Goal: Task Accomplishment & Management: Complete application form

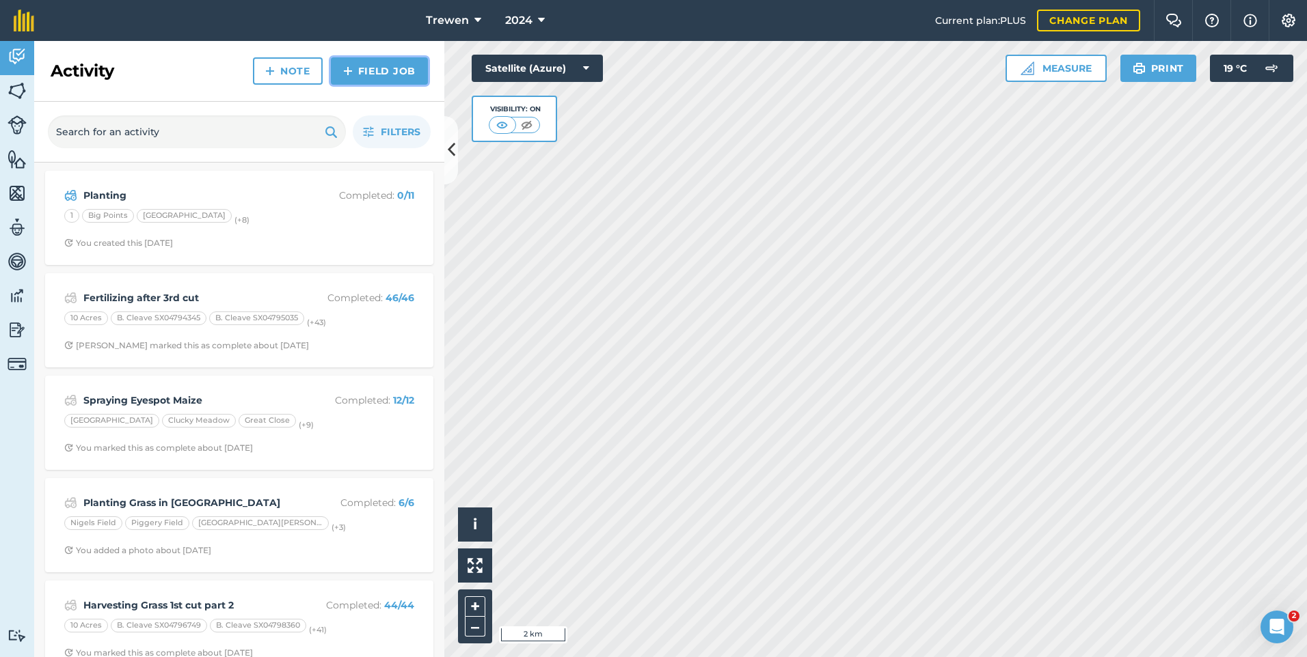
click at [390, 70] on link "Field Job" at bounding box center [379, 70] width 97 height 27
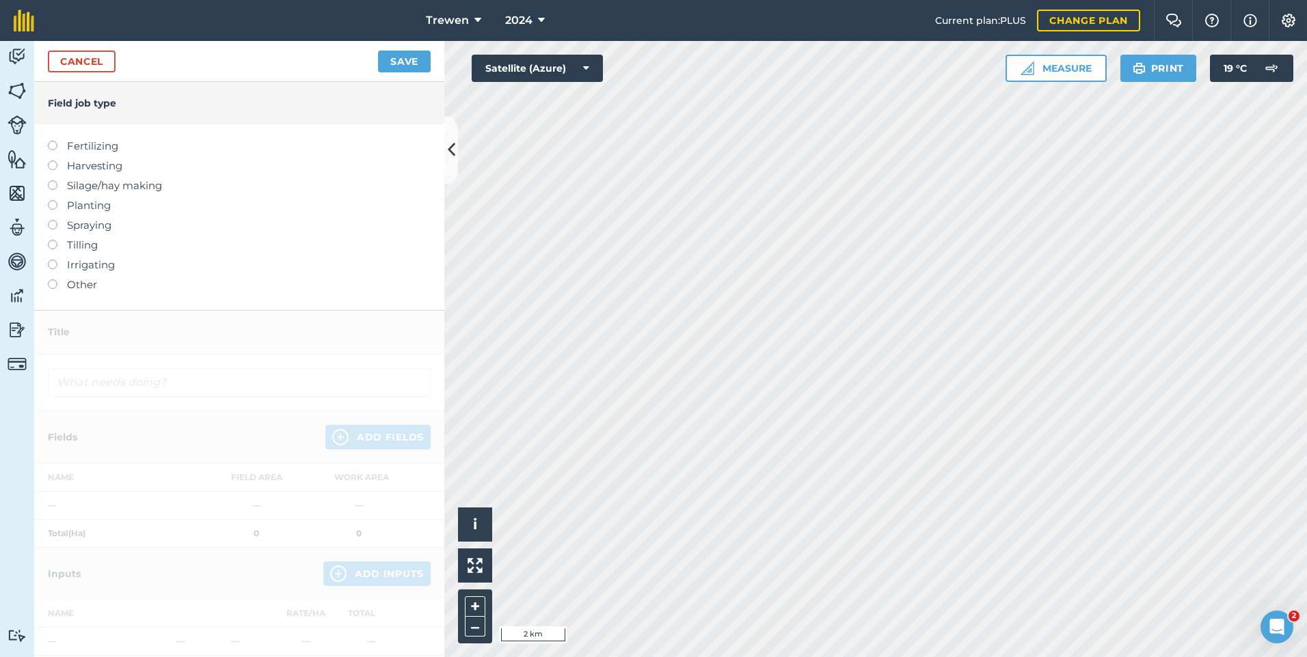
click at [80, 144] on label "Fertilizing" at bounding box center [239, 146] width 383 height 16
type input "Fertilizing"
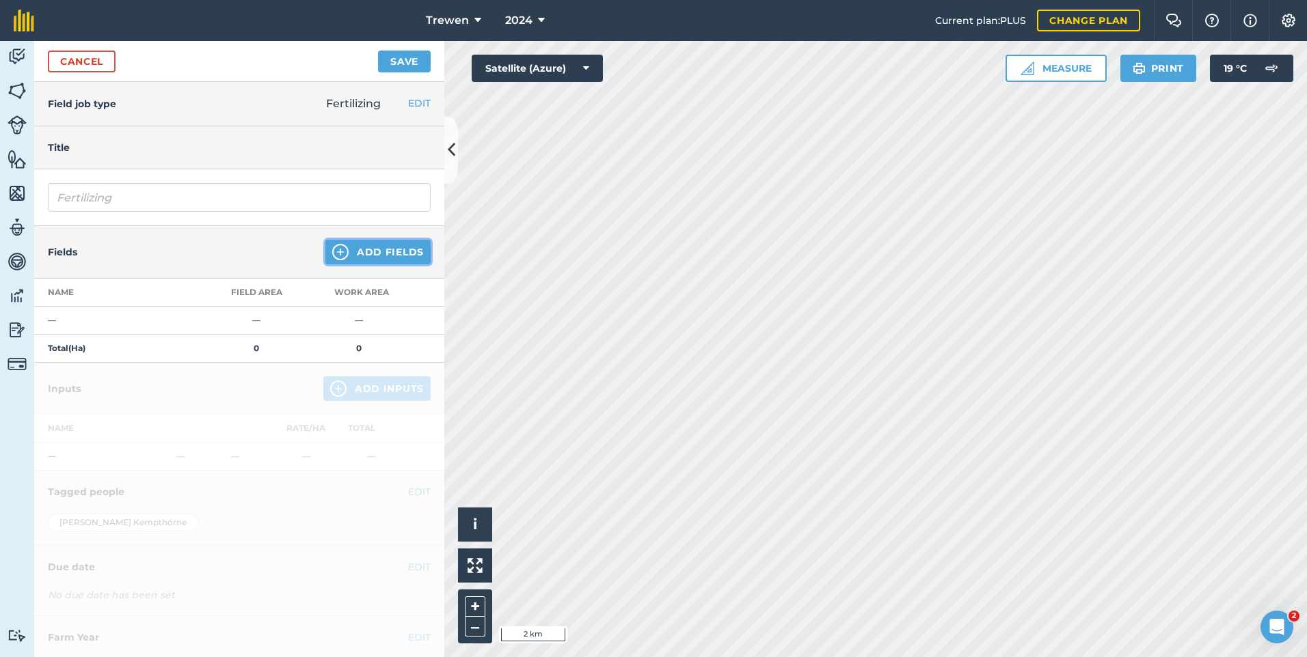
click at [385, 256] on button "Add Fields" at bounding box center [377, 252] width 105 height 25
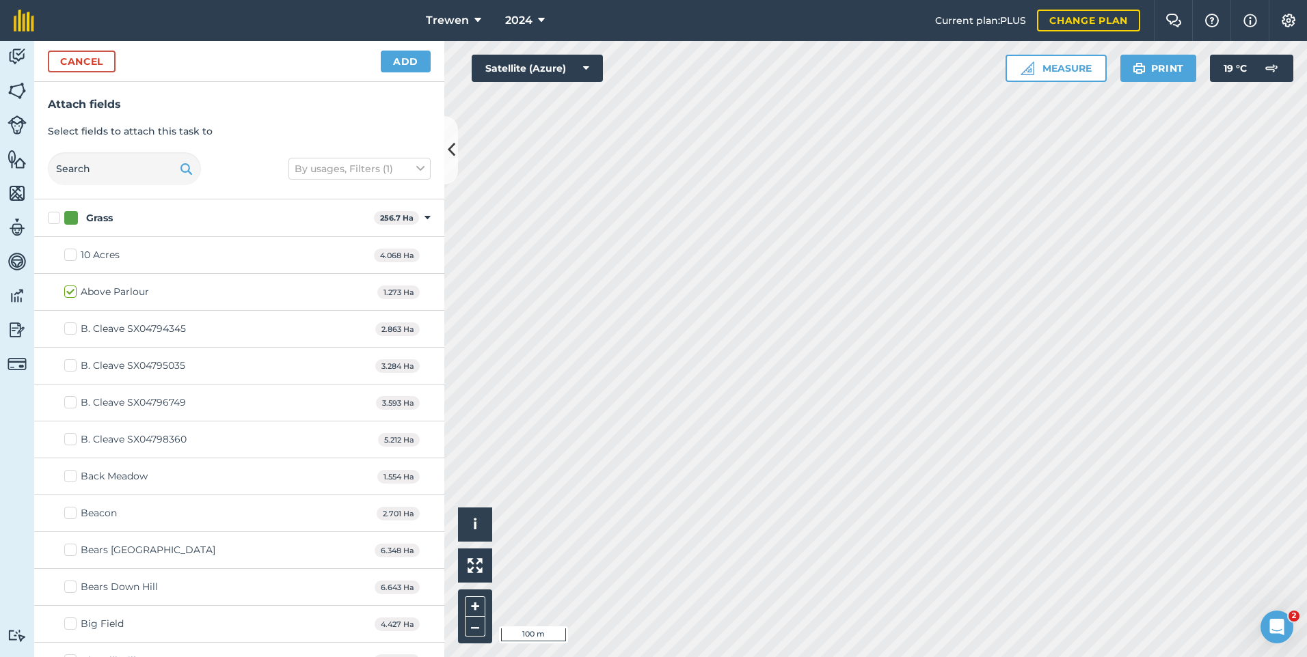
checkbox input "true"
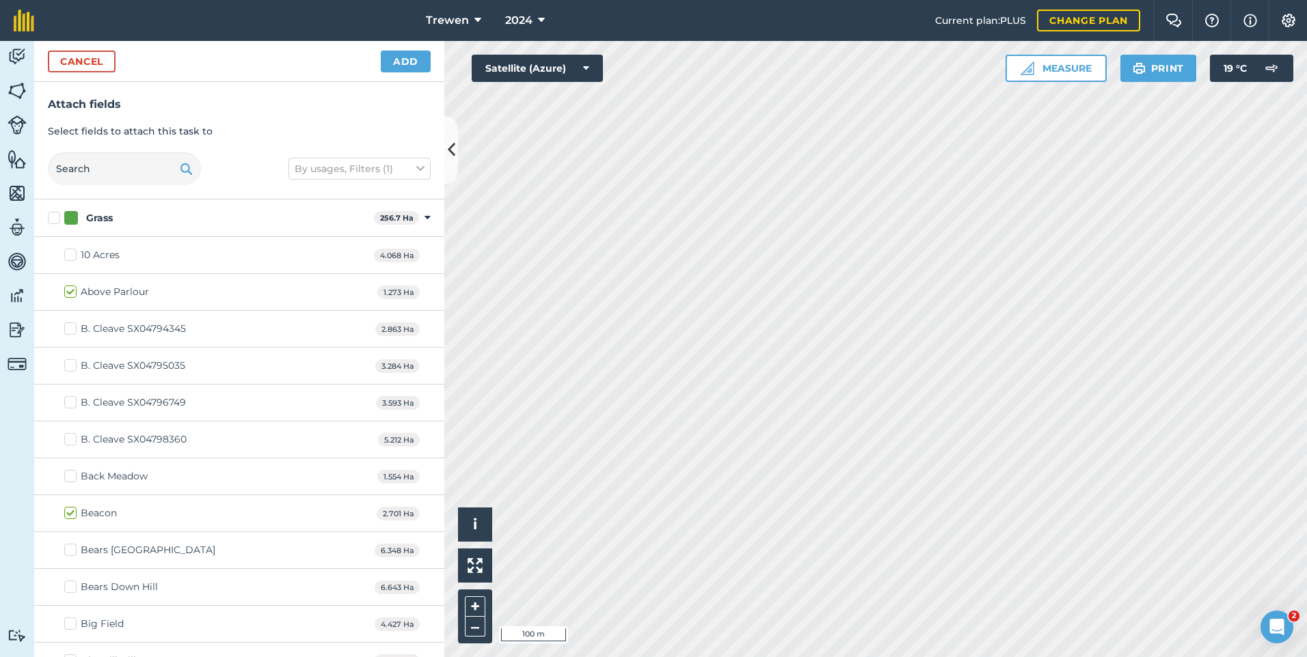
checkbox input "true"
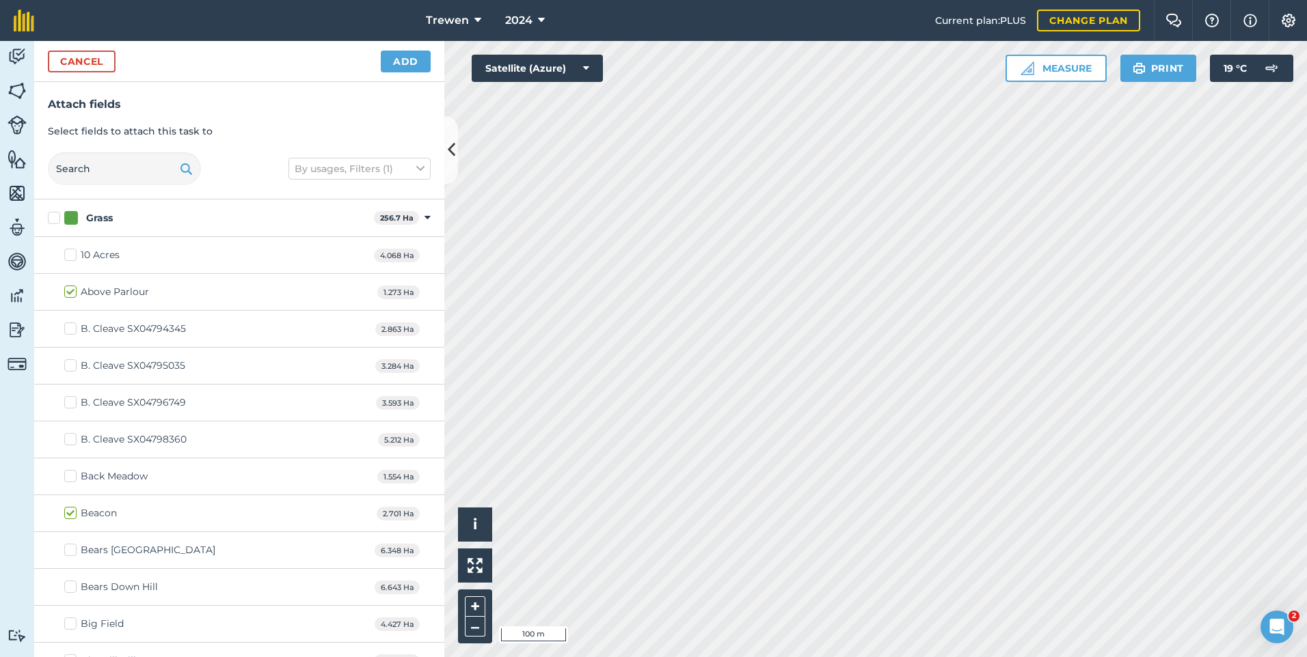
checkbox input "true"
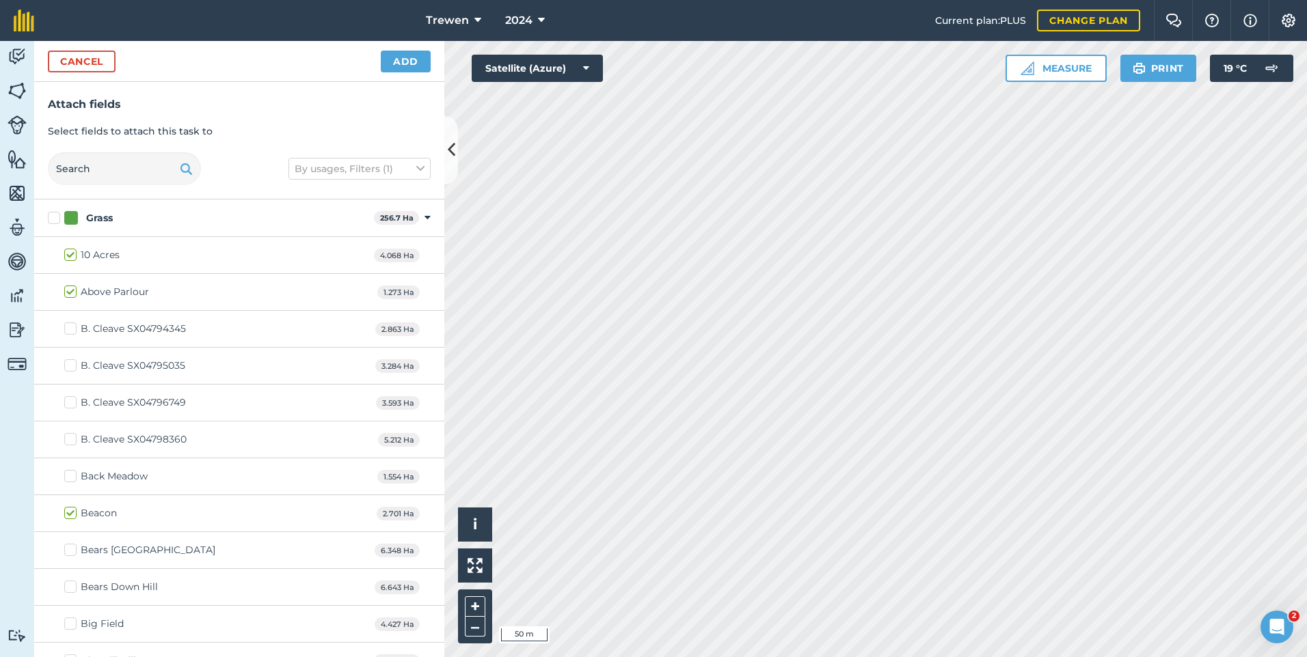
checkbox input "true"
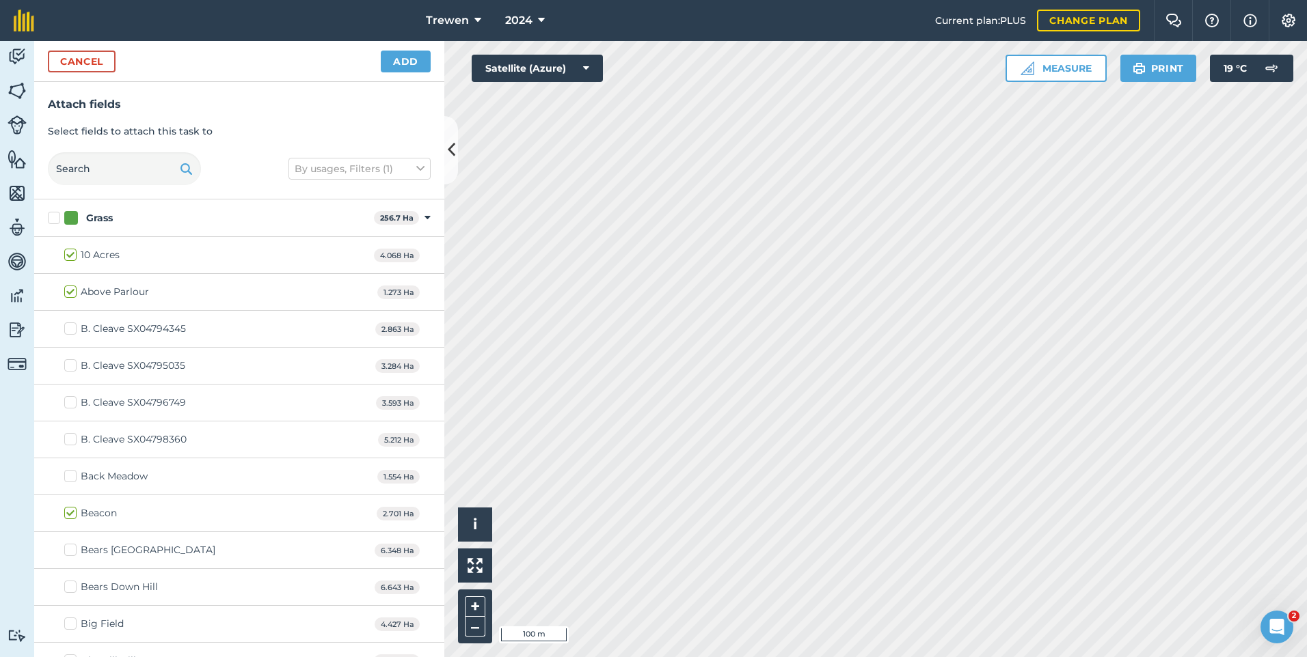
checkbox input "true"
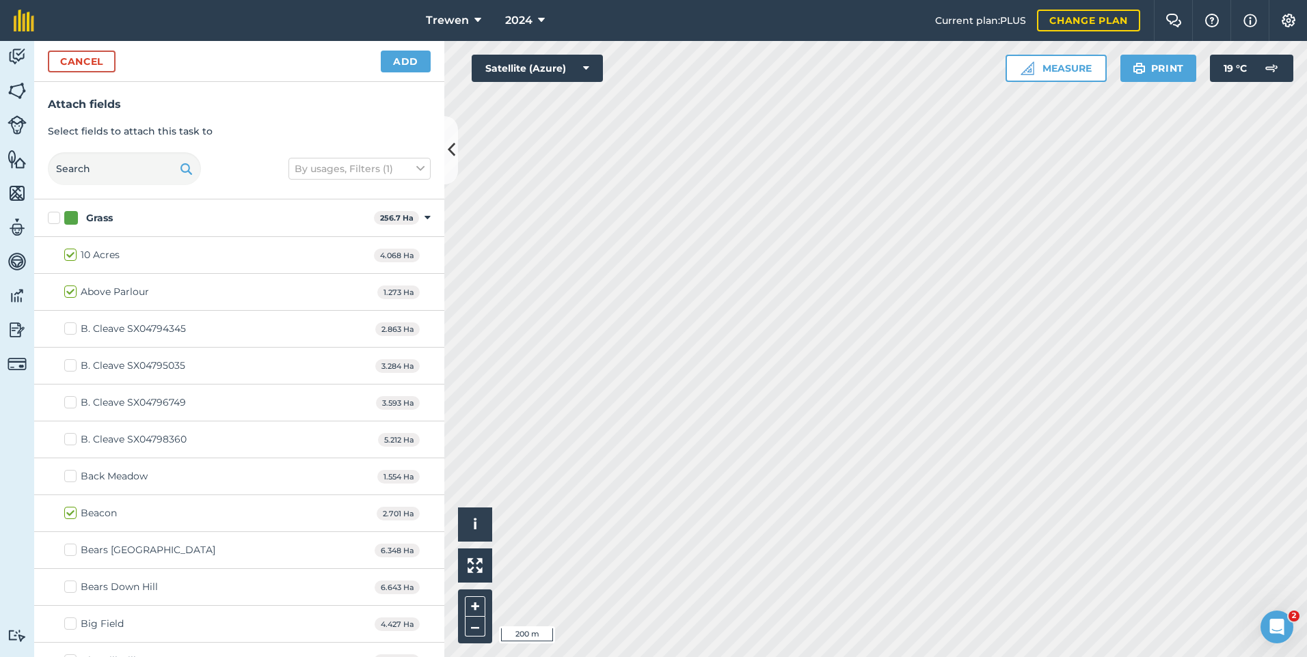
checkbox input "true"
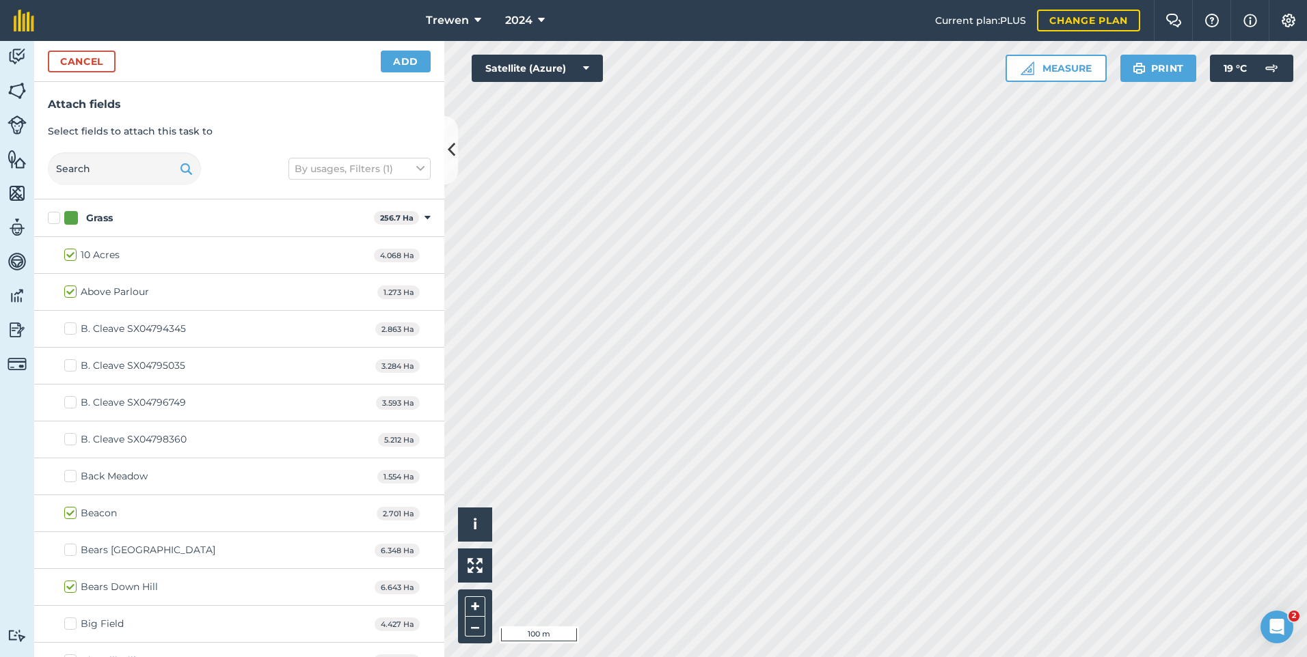
checkbox input "true"
click at [383, 66] on button "Add" at bounding box center [406, 62] width 50 height 22
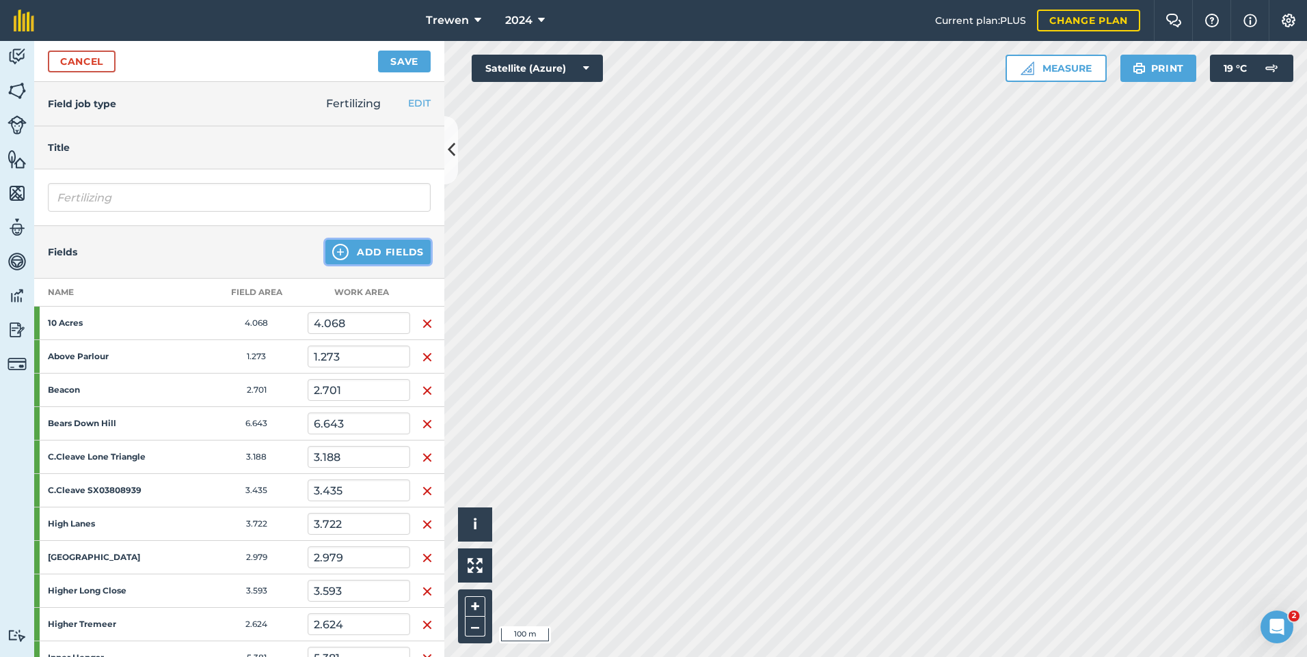
click at [351, 259] on button "Add Fields" at bounding box center [377, 252] width 105 height 25
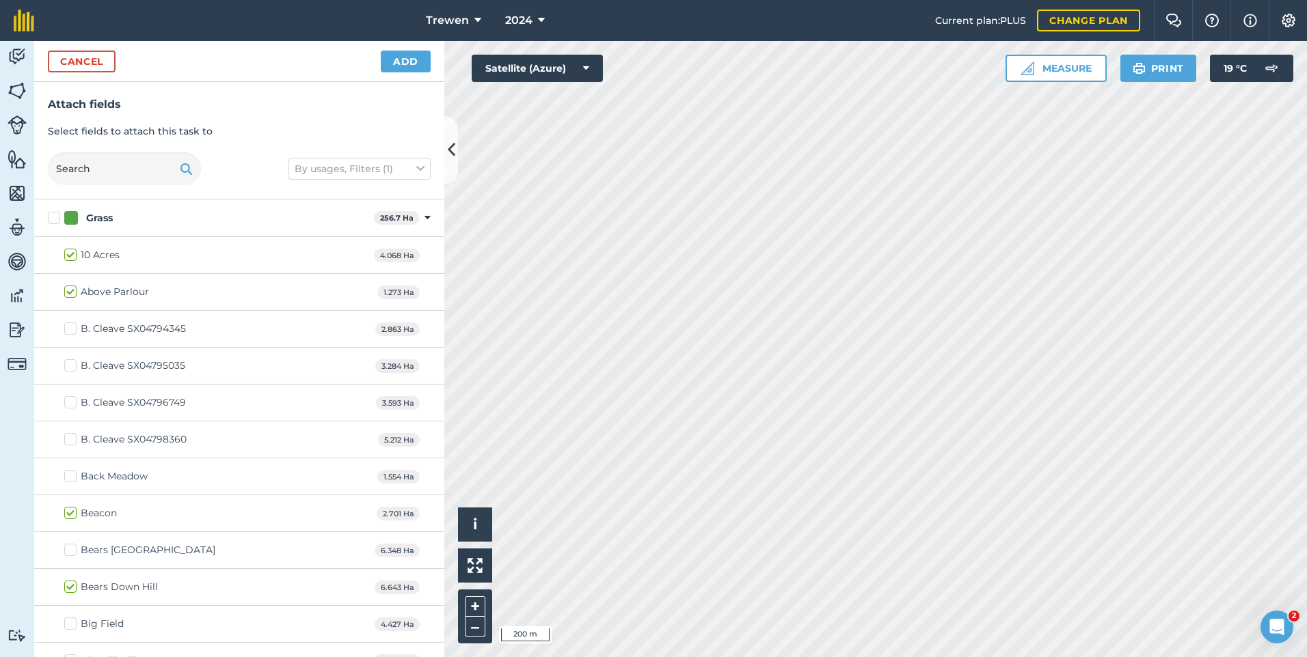
checkbox input "true"
checkbox input "false"
checkbox input "true"
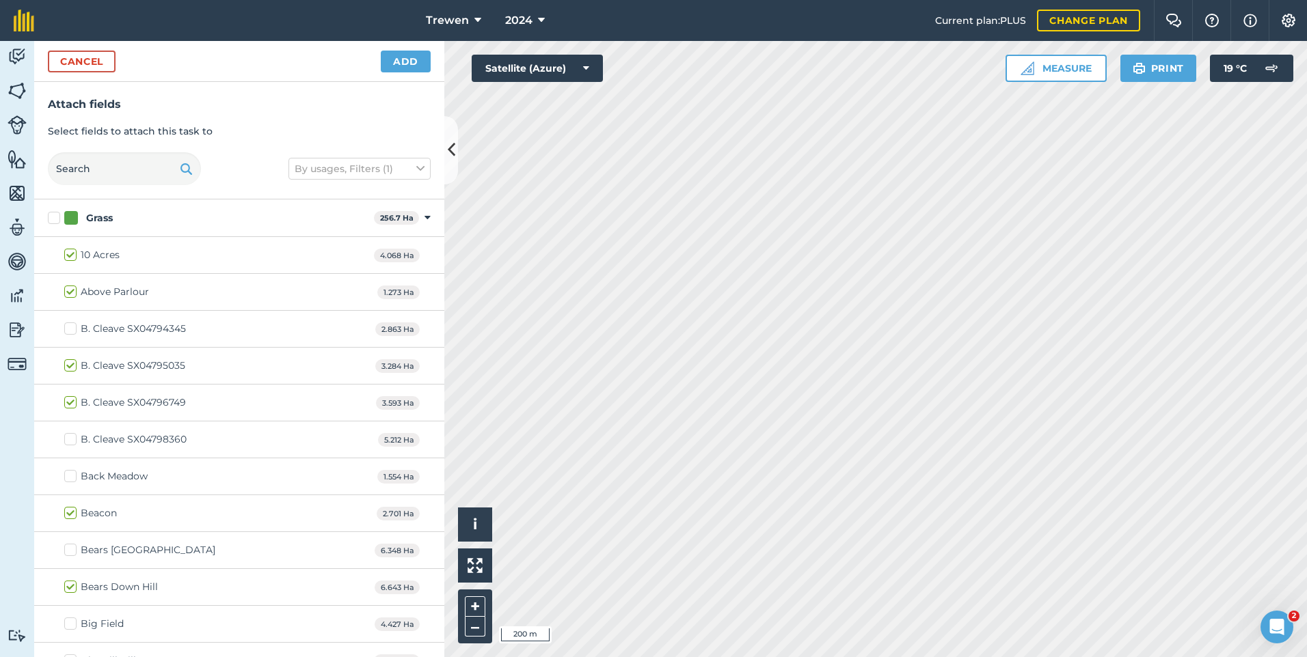
checkbox input "true"
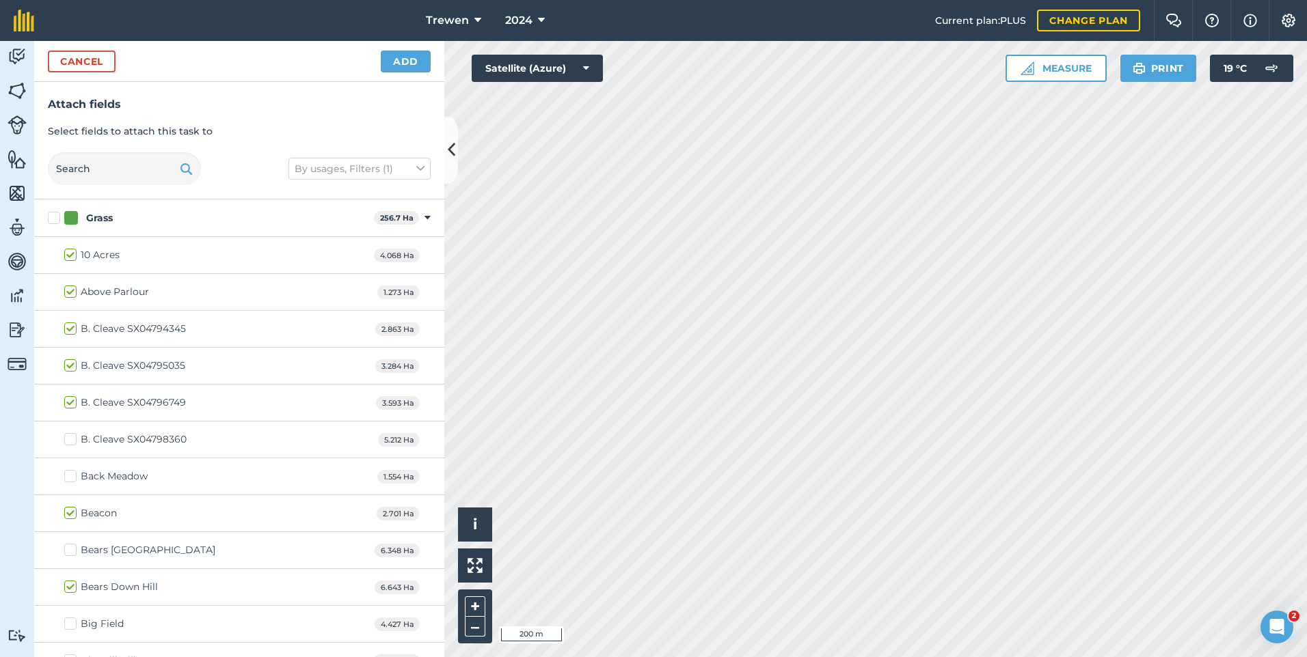
checkbox input "true"
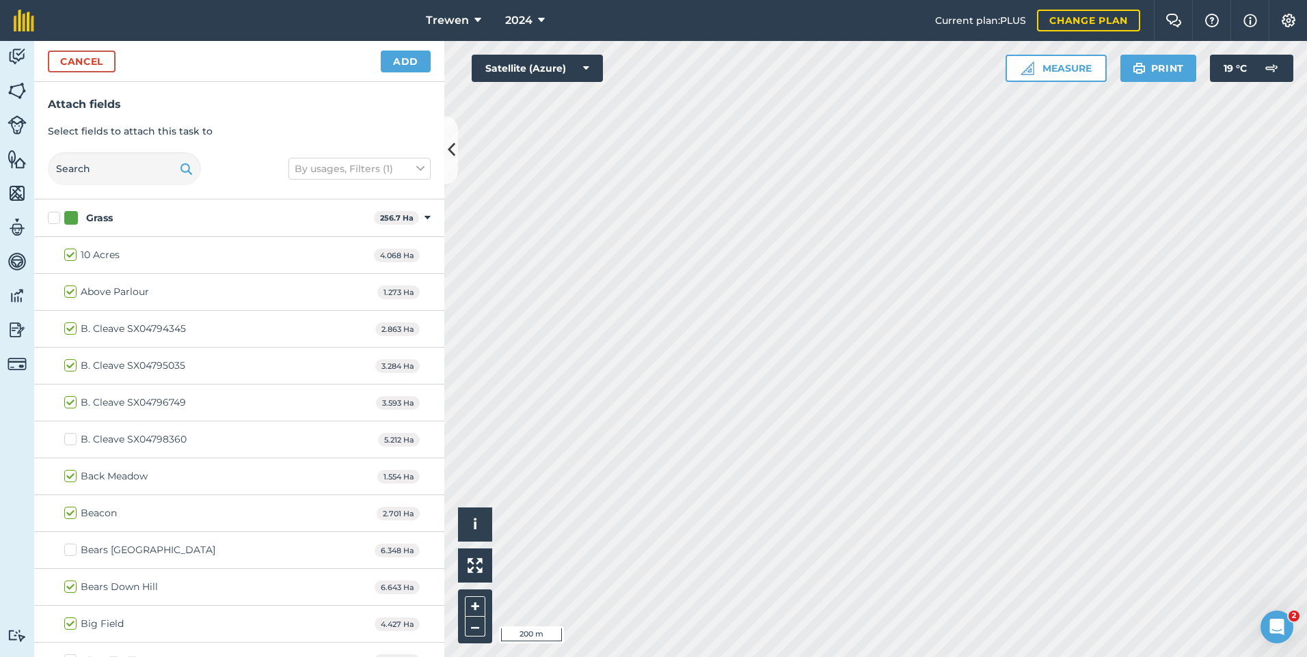
checkbox input "true"
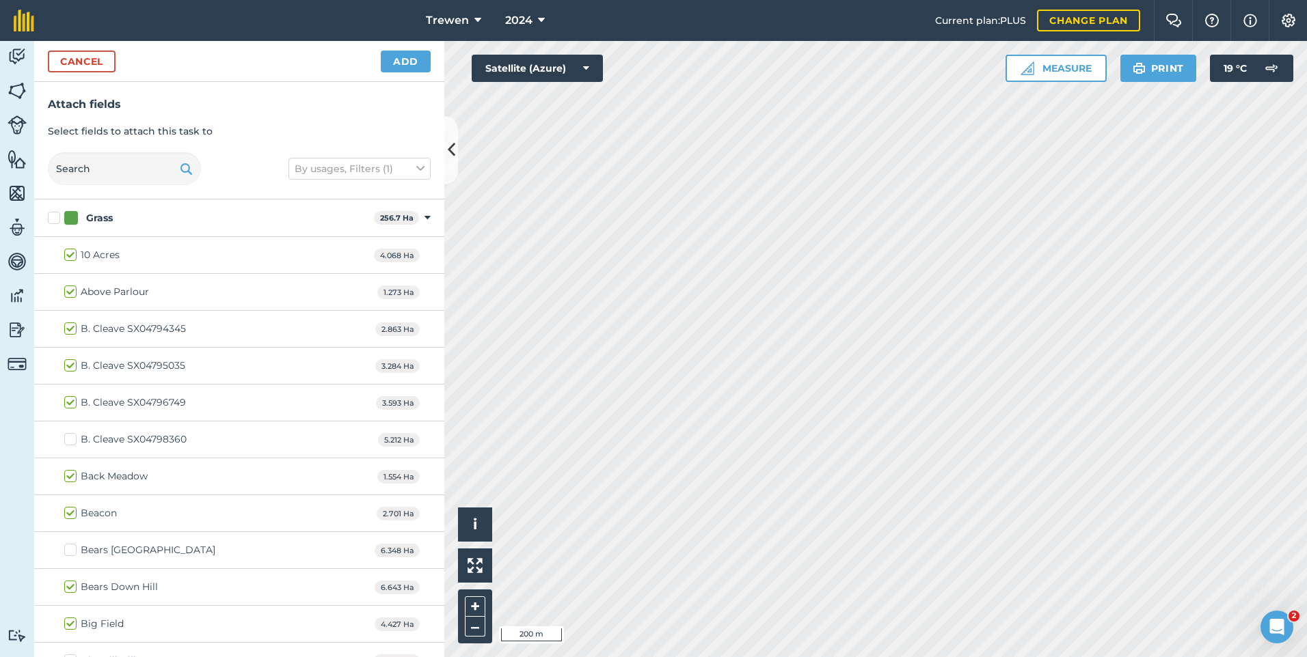
checkbox input "true"
click at [411, 69] on button "Add" at bounding box center [406, 62] width 50 height 22
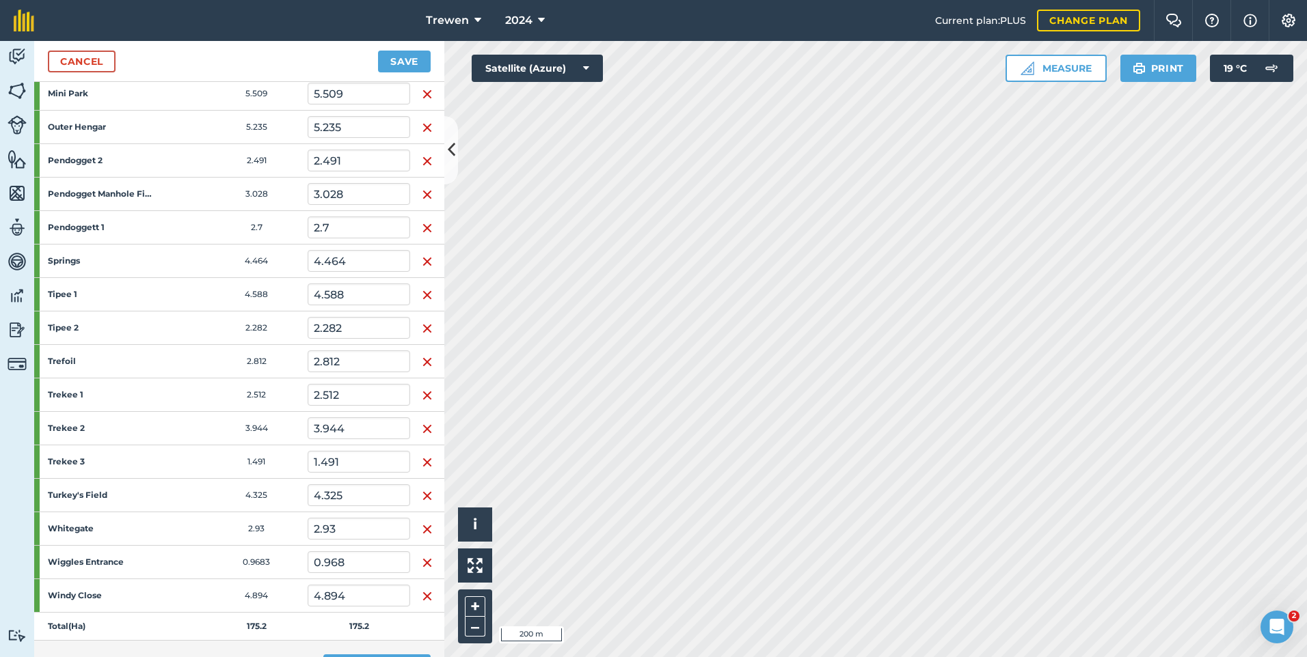
scroll to position [1745, 0]
